Goal: Check status: Check status

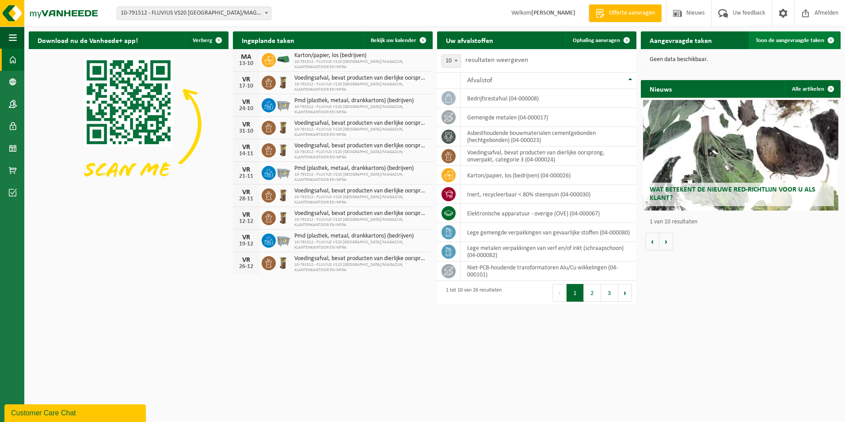
click at [789, 41] on span "Toon de aangevraagde taken" at bounding box center [790, 41] width 68 height 6
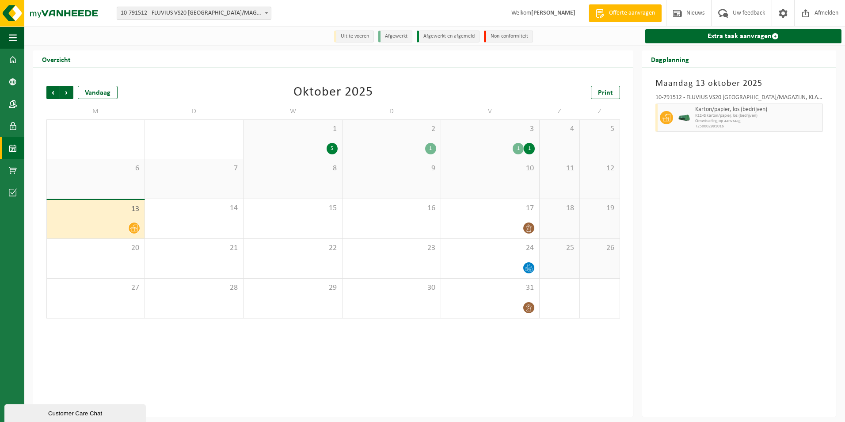
click at [720, 121] on span "Omwisseling op aanvraag" at bounding box center [757, 120] width 125 height 5
drag, startPoint x: 720, startPoint y: 121, endPoint x: 710, endPoint y: 123, distance: 10.0
click at [710, 123] on span "Omwisseling op aanvraag" at bounding box center [757, 120] width 125 height 5
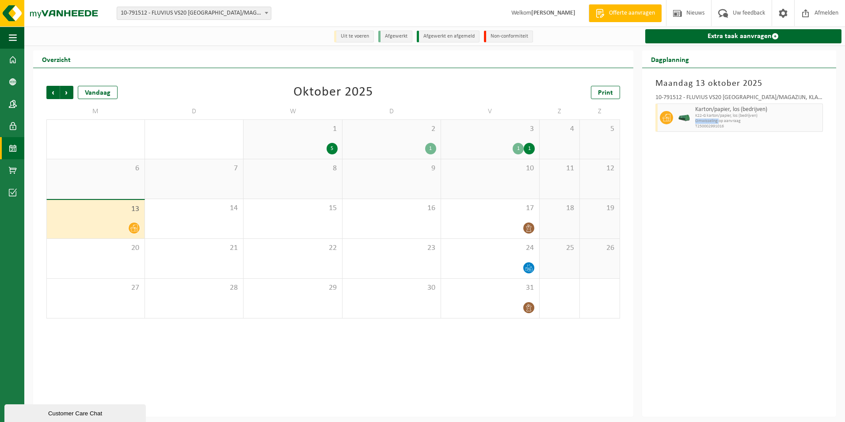
drag, startPoint x: 710, startPoint y: 123, endPoint x: 678, endPoint y: 121, distance: 32.4
click at [678, 121] on img at bounding box center [683, 117] width 13 height 7
click at [681, 150] on div "Maandag 13 oktober 2025 10-791512 - FLUVIUS VS20 ANTWERPEN/MAGAZIJN, KLANTENKAN…" at bounding box center [739, 242] width 194 height 348
click at [90, 223] on div at bounding box center [95, 228] width 89 height 12
